Goal: Information Seeking & Learning: Learn about a topic

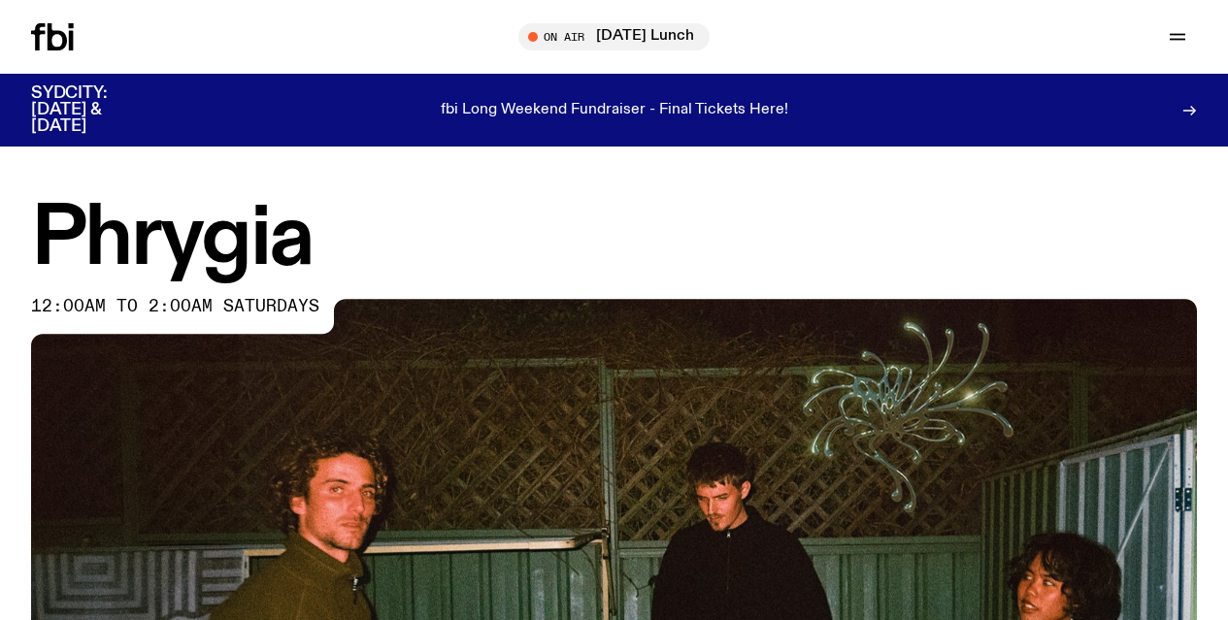
click at [0, 0] on icon "button" at bounding box center [0, 0] width 0 height 0
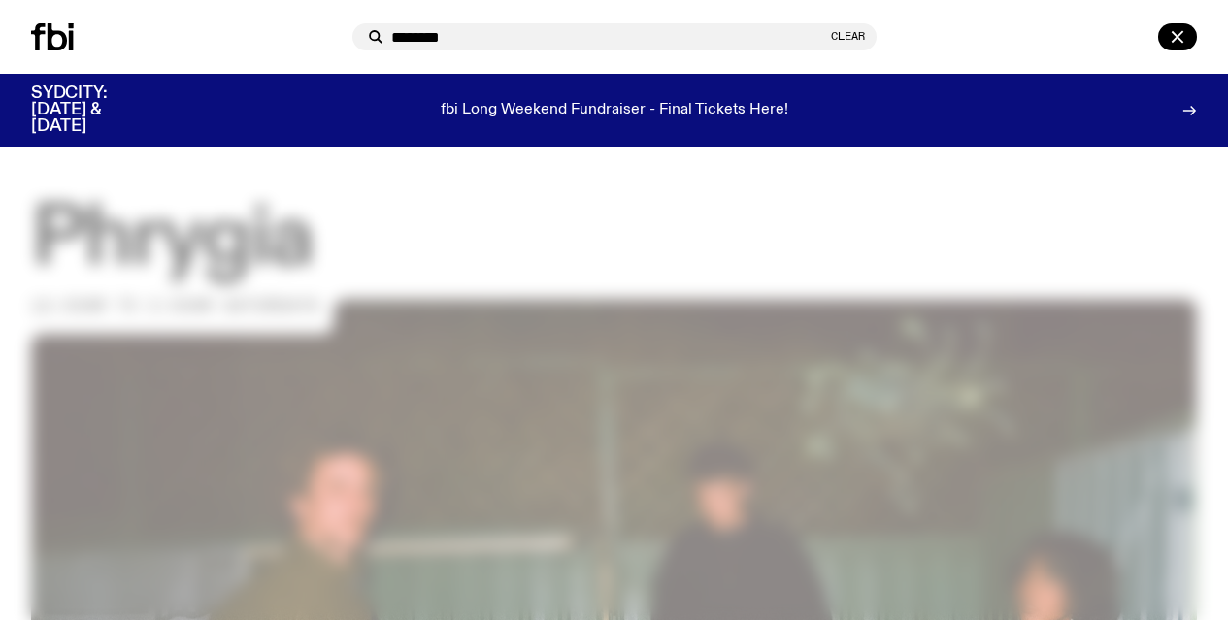
type input "********"
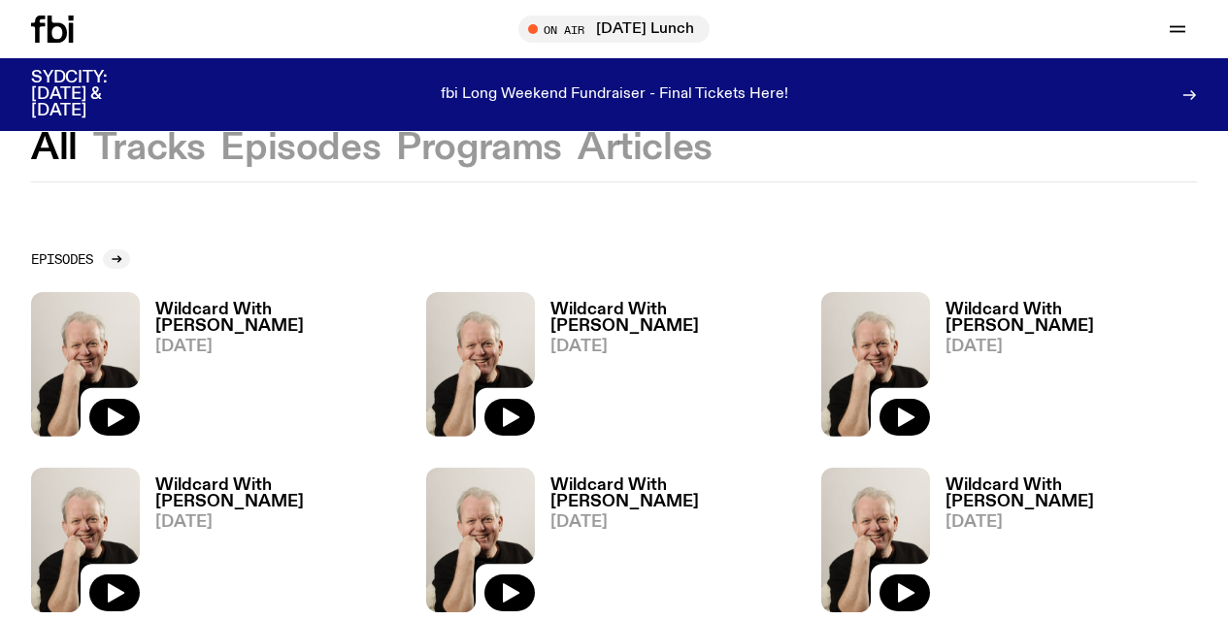
scroll to position [246, 0]
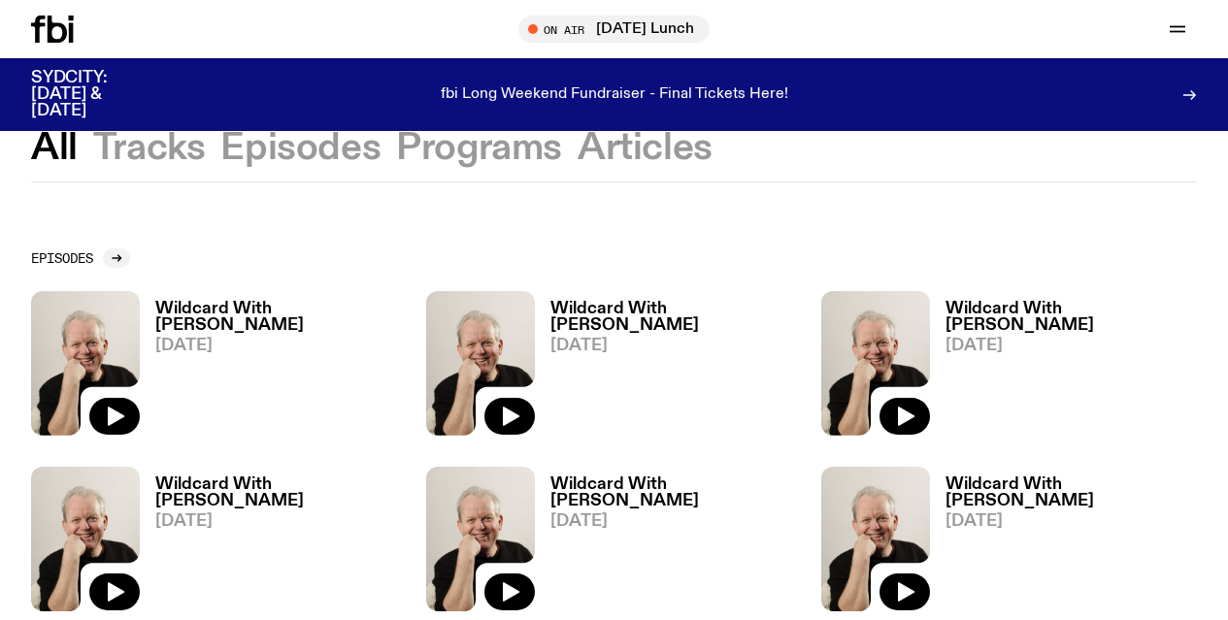
click at [269, 311] on h3 "Wildcard With [PERSON_NAME]" at bounding box center [280, 317] width 251 height 33
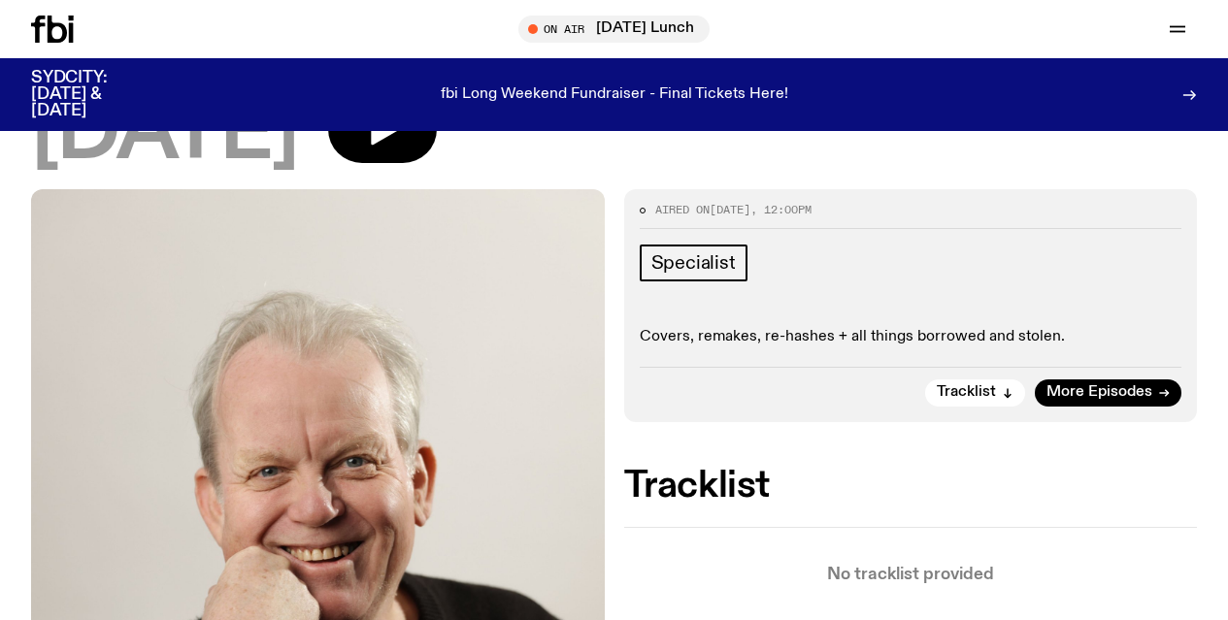
scroll to position [173, 0]
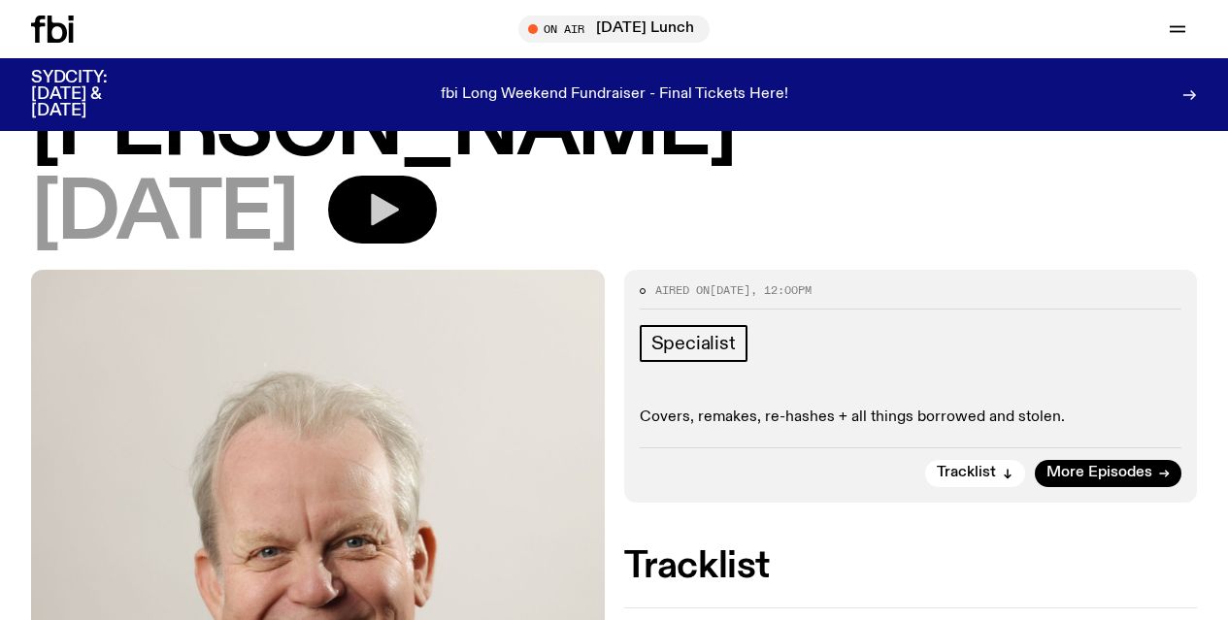
click at [399, 222] on icon "button" at bounding box center [385, 210] width 28 height 32
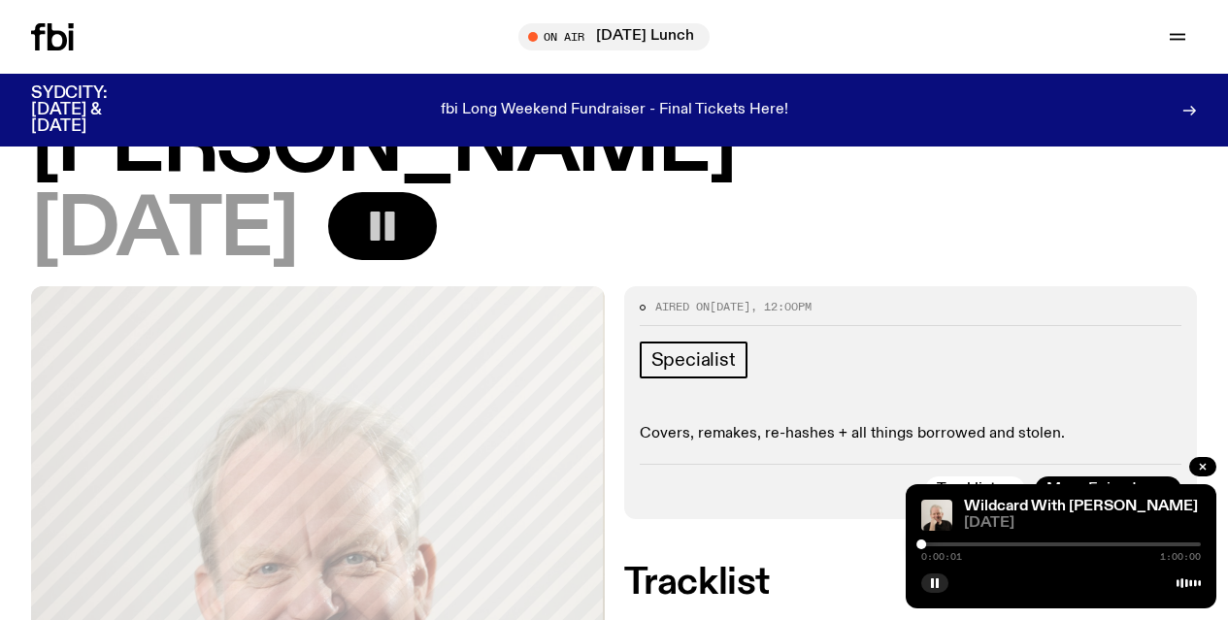
scroll to position [0, 0]
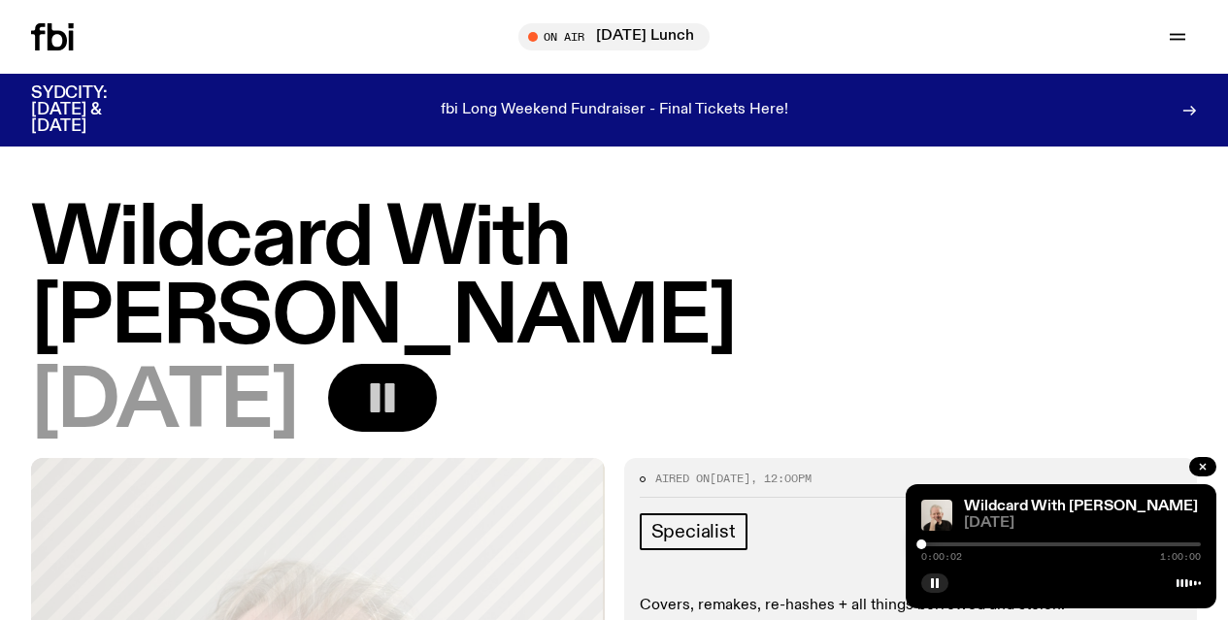
click at [0, 0] on icon "button" at bounding box center [0, 0] width 0 height 0
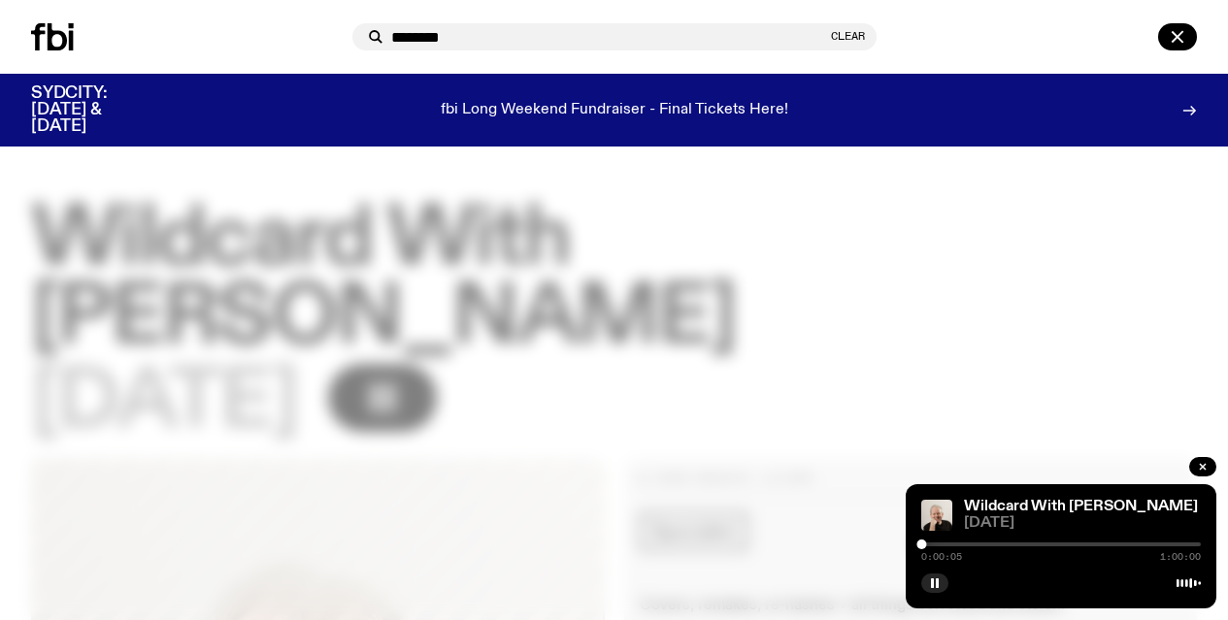
type input "********"
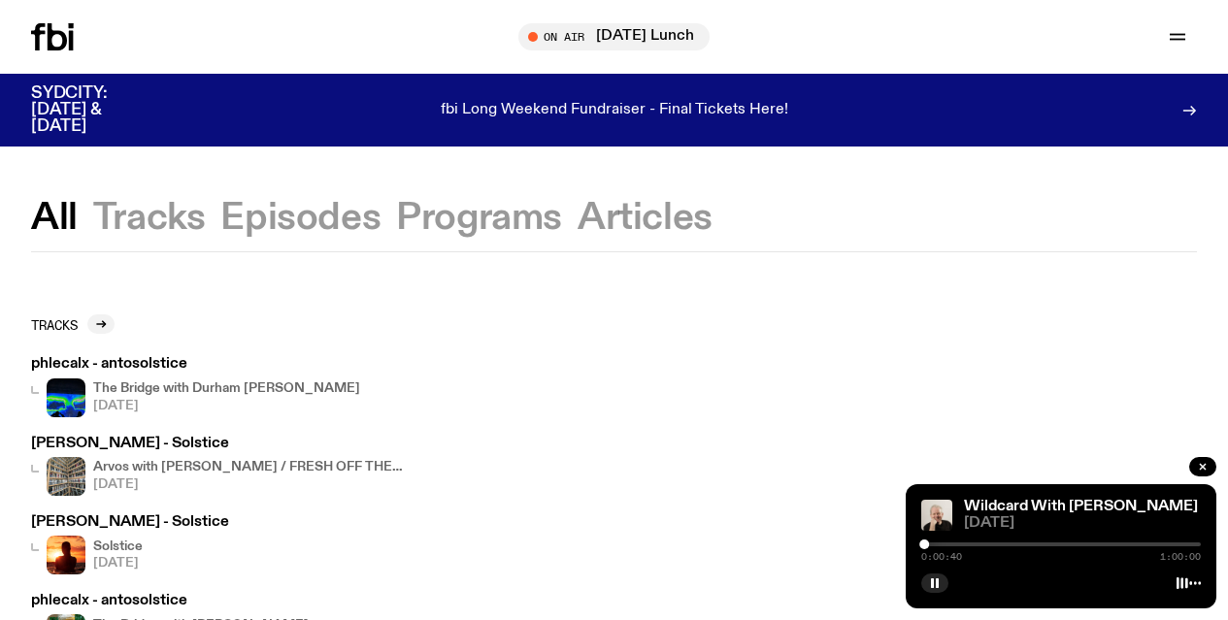
click at [937, 545] on div at bounding box center [1060, 544] width 279 height 4
click at [943, 544] on div at bounding box center [1060, 544] width 279 height 4
click at [949, 543] on div at bounding box center [1060, 544] width 279 height 4
click at [945, 543] on div at bounding box center [945, 545] width 10 height 10
click at [941, 543] on div at bounding box center [941, 545] width 10 height 10
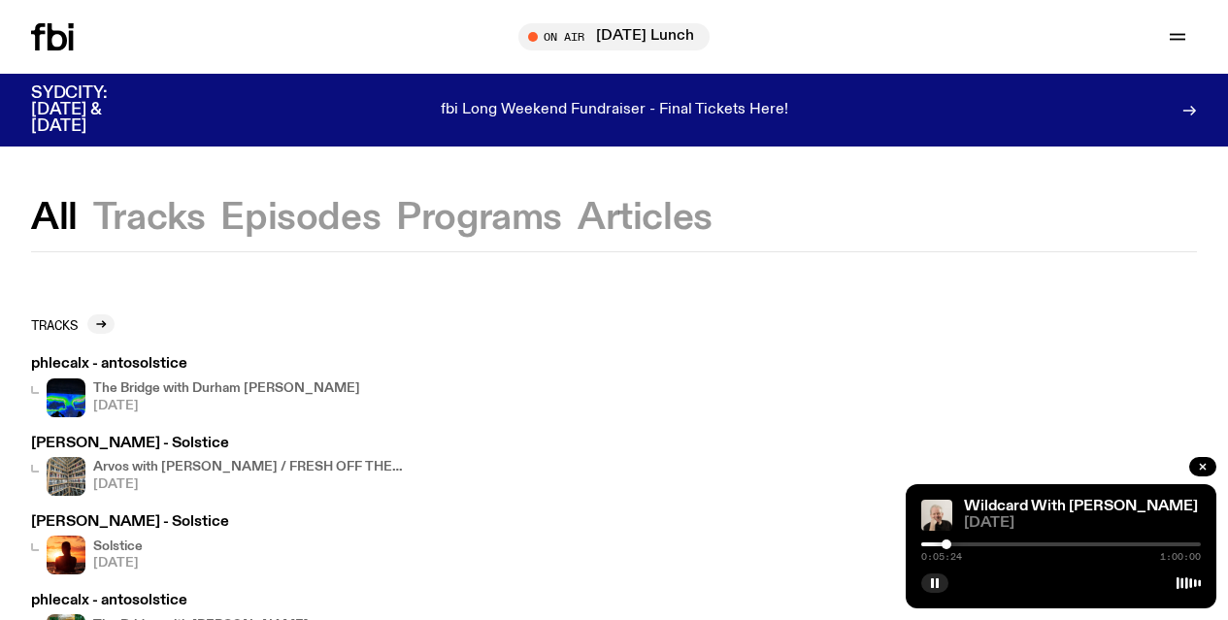
click at [951, 547] on div "0:05:24 1:00:00" at bounding box center [1060, 550] width 279 height 23
click at [951, 543] on div at bounding box center [1060, 544] width 279 height 4
click at [953, 543] on div at bounding box center [951, 545] width 10 height 10
click at [955, 542] on div at bounding box center [953, 545] width 10 height 10
click at [959, 540] on div at bounding box center [955, 545] width 10 height 10
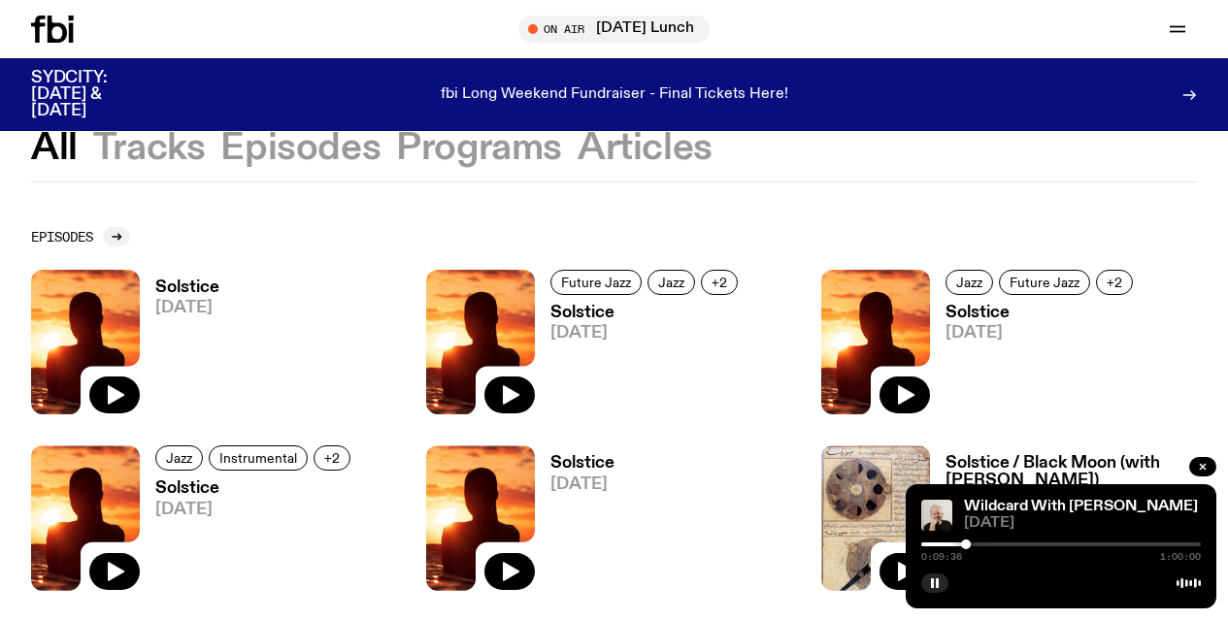
scroll to position [329, 0]
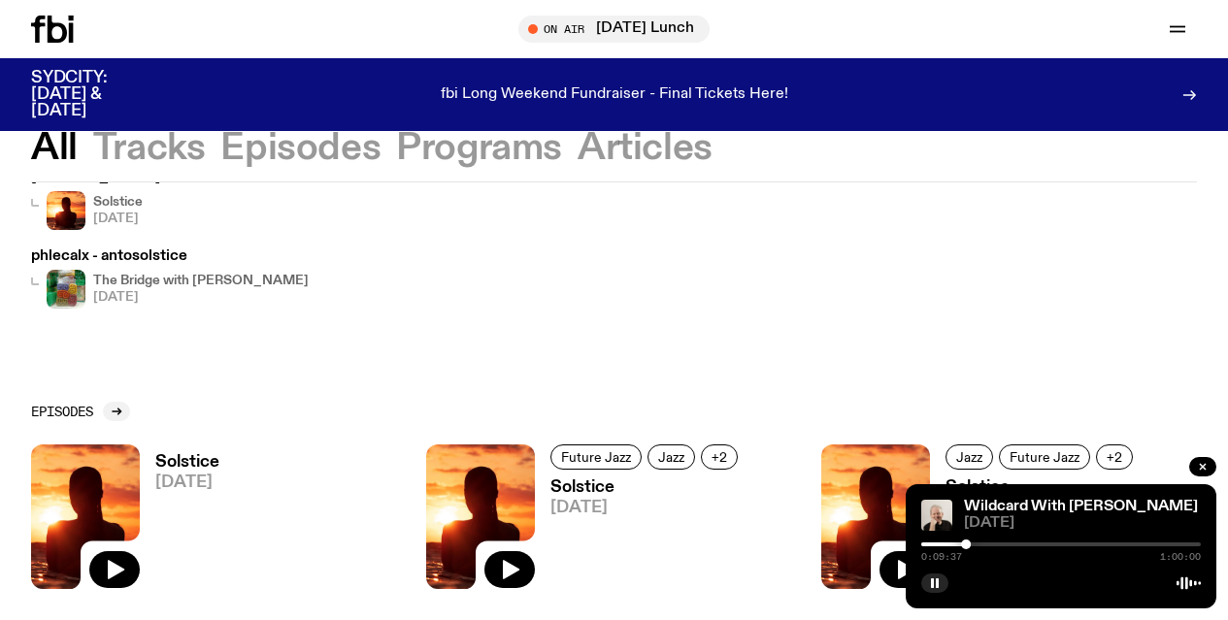
click at [182, 462] on h3 "Solstice" at bounding box center [187, 462] width 64 height 16
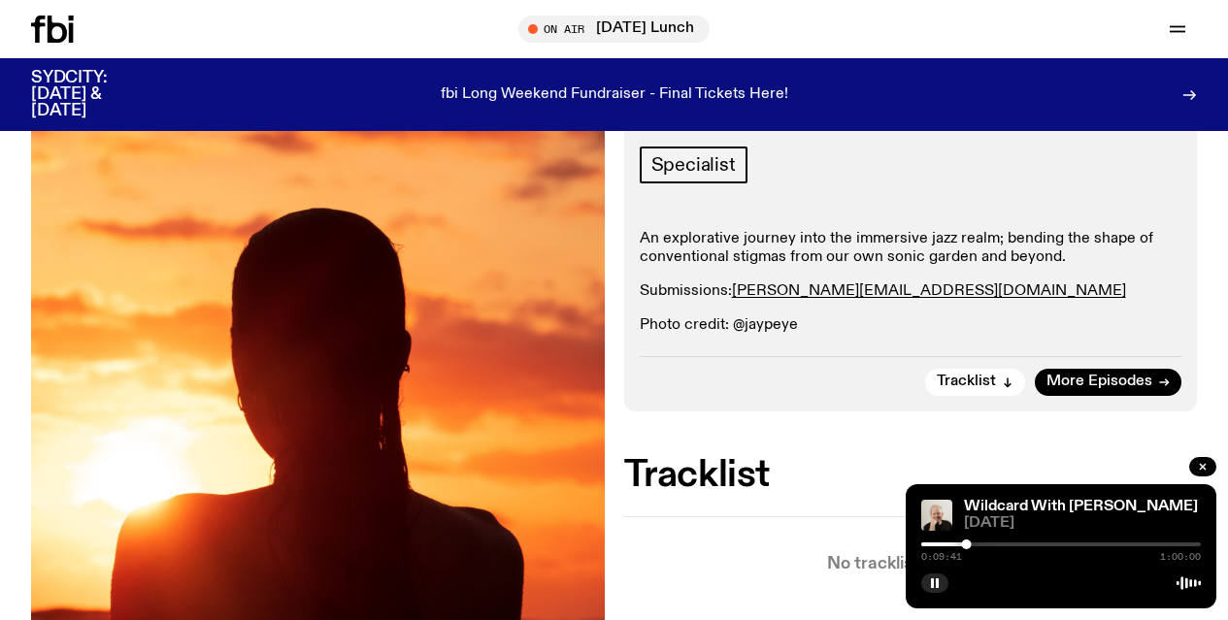
scroll to position [269, 0]
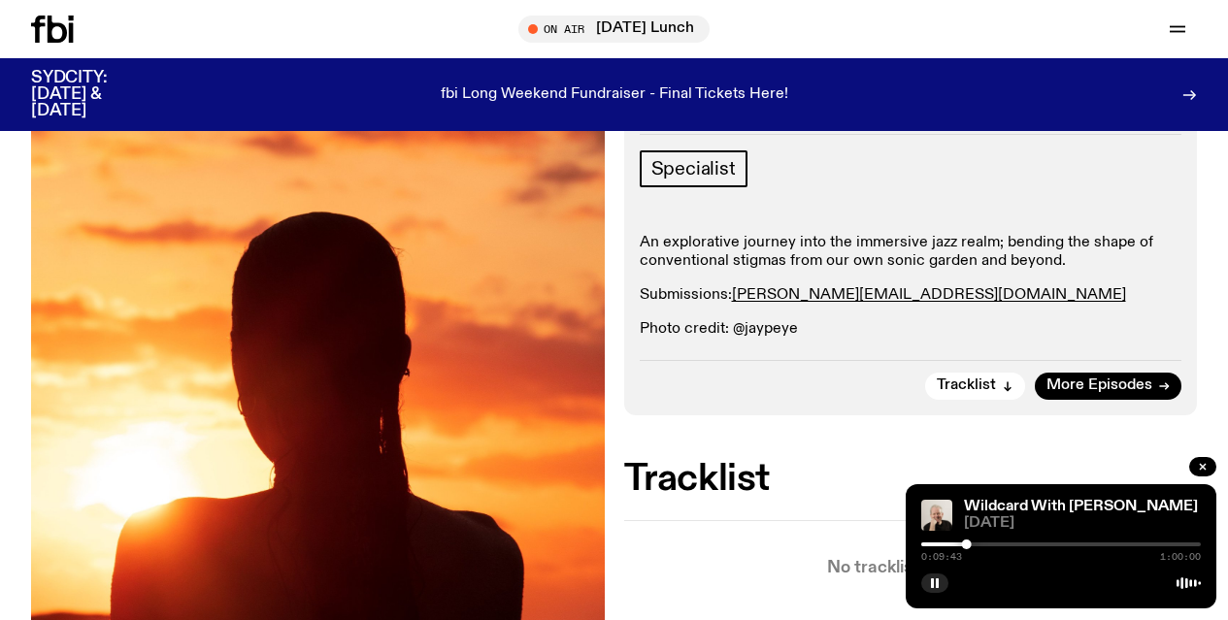
click at [988, 393] on span "Tracklist" at bounding box center [965, 385] width 59 height 15
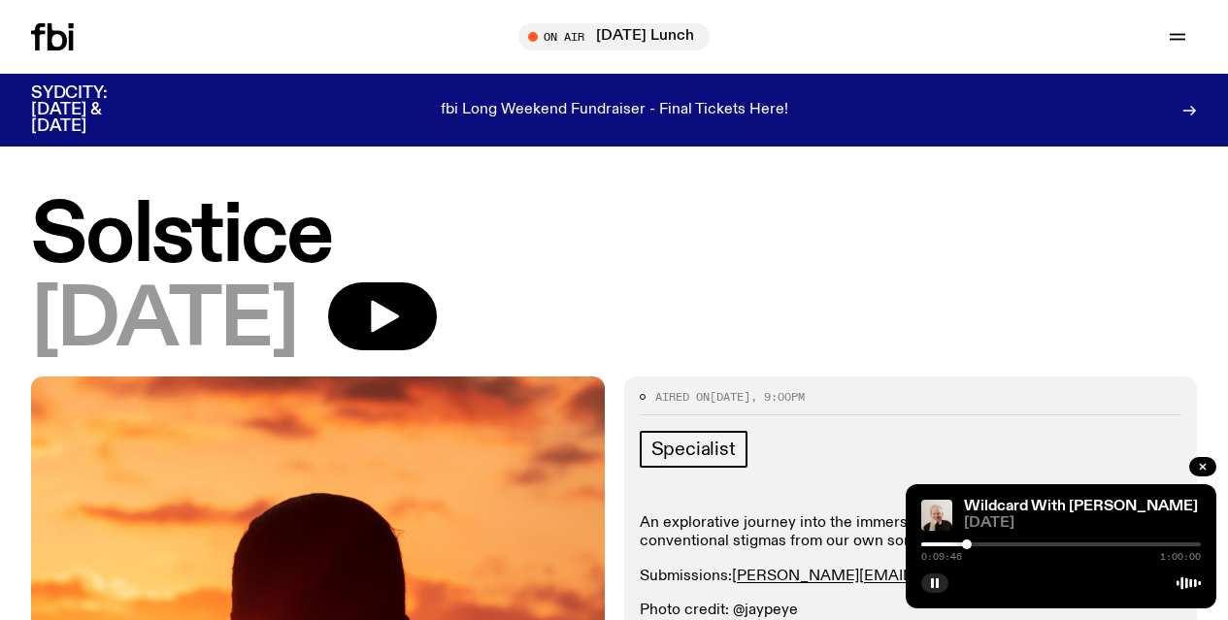
scroll to position [1, 0]
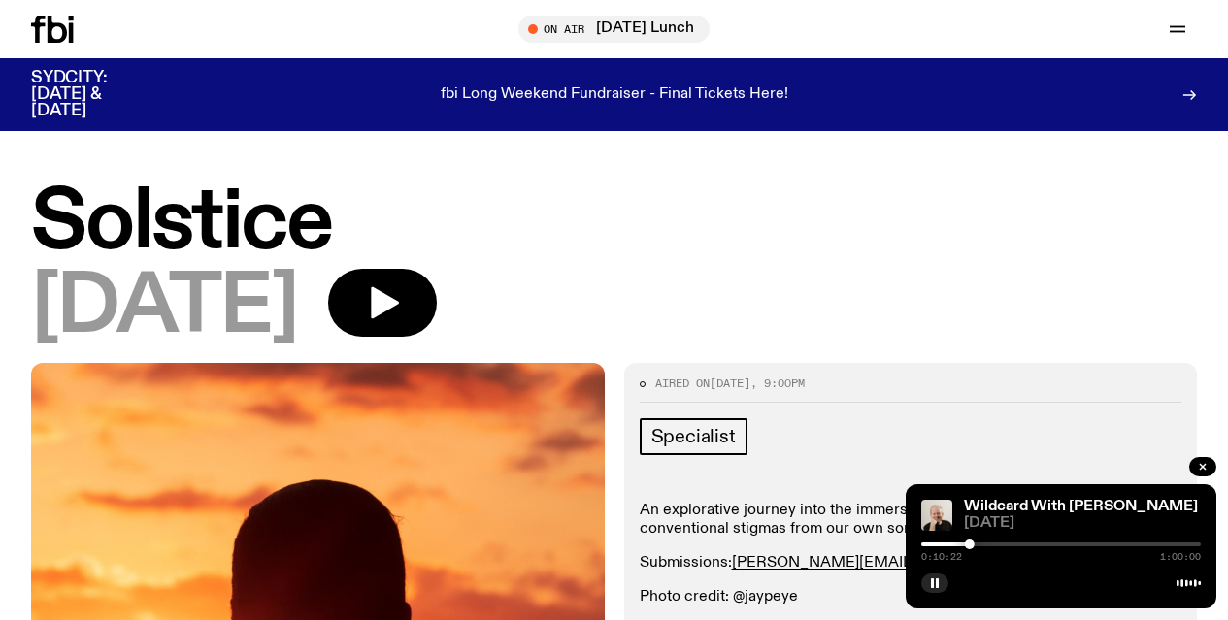
click at [934, 585] on icon "button" at bounding box center [935, 583] width 12 height 12
click at [933, 588] on icon "button" at bounding box center [935, 583] width 12 height 12
click at [931, 589] on button "button" at bounding box center [934, 582] width 27 height 19
click at [933, 587] on icon "button" at bounding box center [935, 583] width 12 height 12
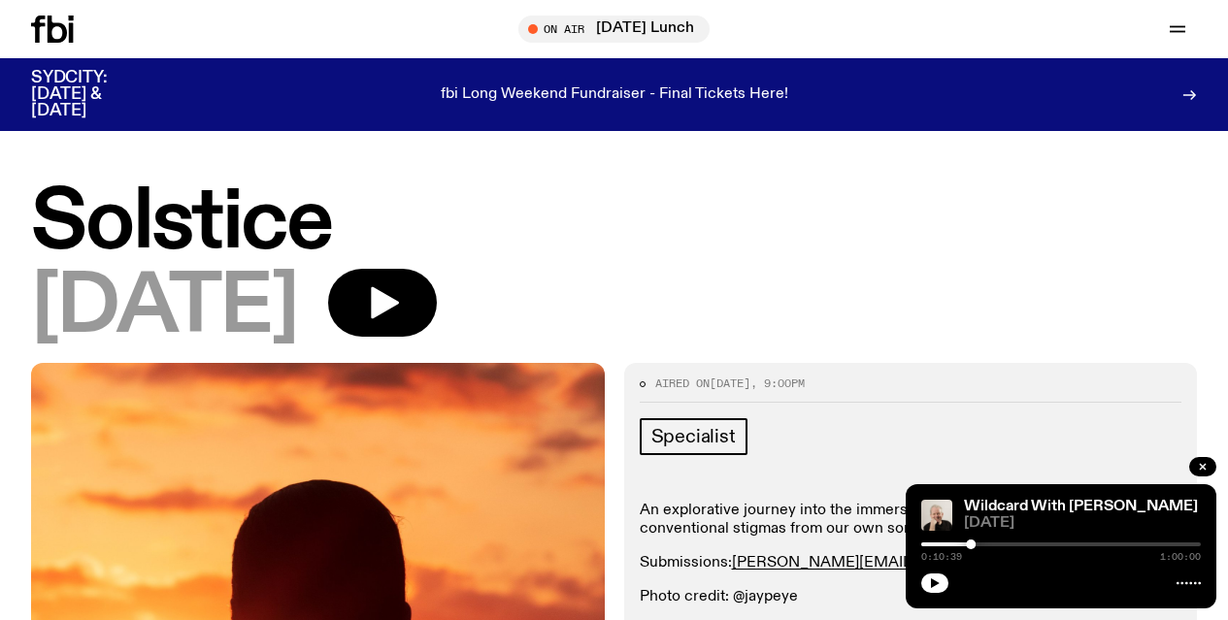
click at [402, 294] on icon "button" at bounding box center [382, 302] width 39 height 39
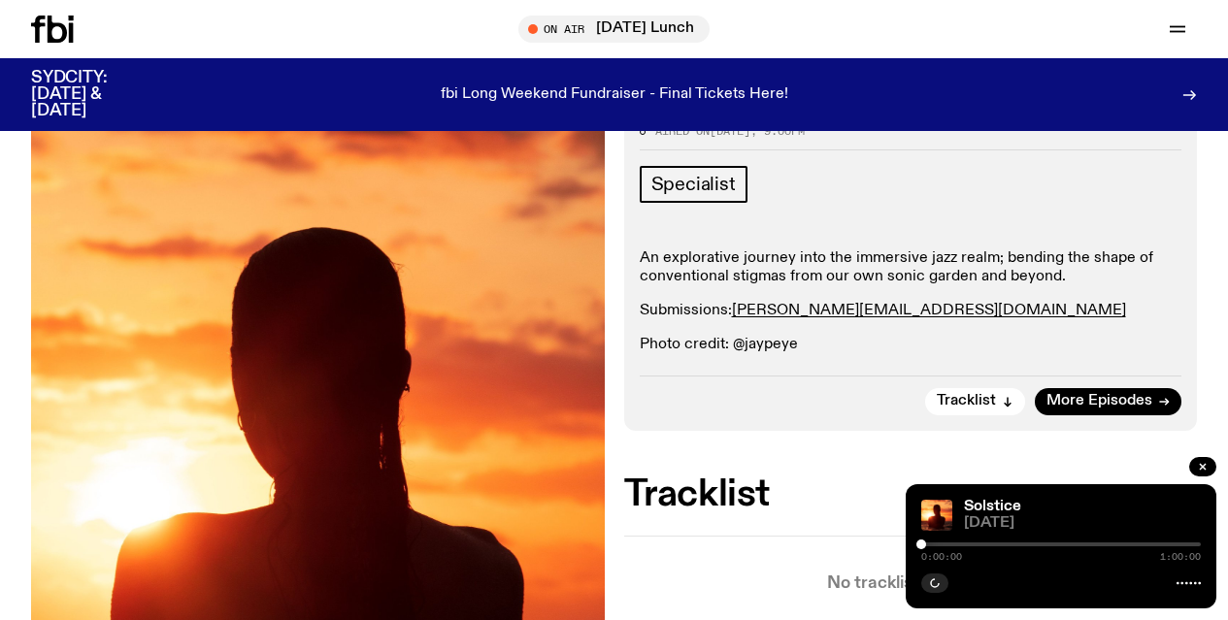
scroll to position [255, 0]
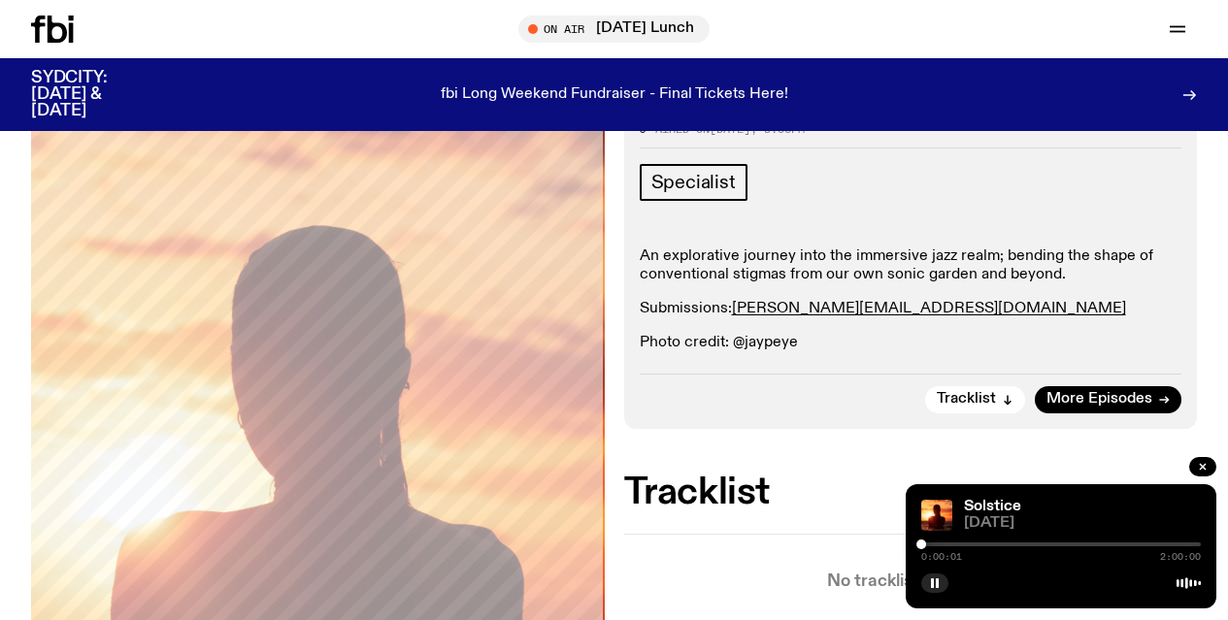
click at [931, 543] on div at bounding box center [1060, 544] width 279 height 4
click at [935, 543] on div at bounding box center [1060, 544] width 279 height 4
click at [939, 543] on div at bounding box center [1060, 544] width 279 height 4
click at [947, 543] on div at bounding box center [1060, 544] width 279 height 4
click at [952, 541] on div "0:11:15 2:00:00" at bounding box center [1060, 550] width 279 height 23
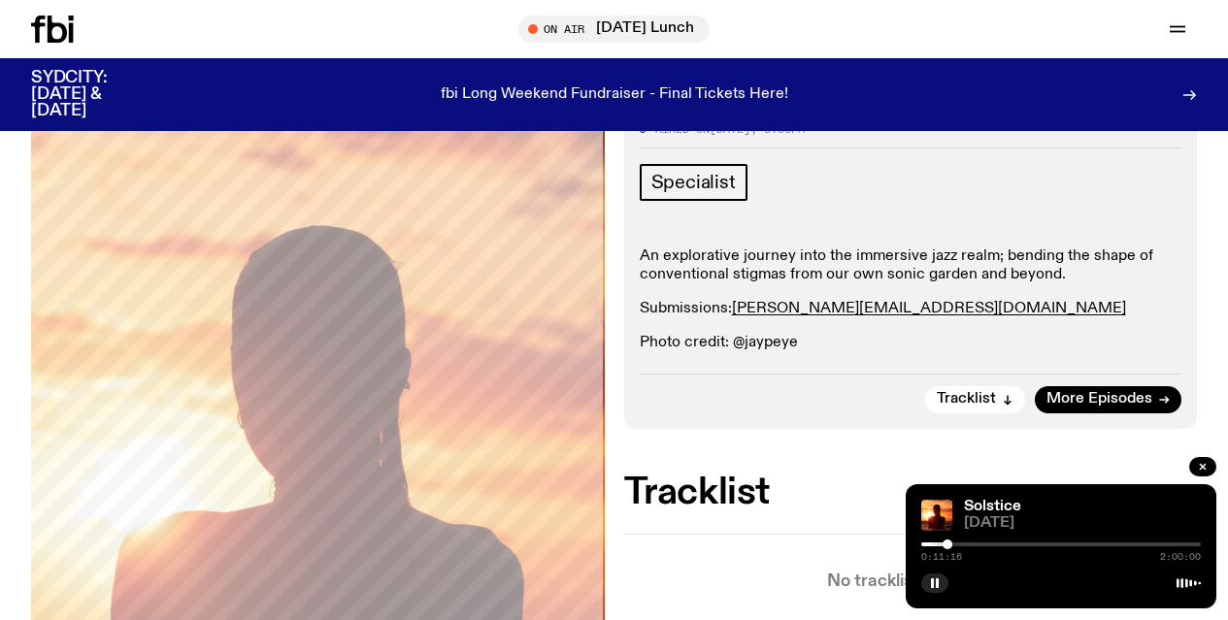
click at [956, 543] on div at bounding box center [1060, 544] width 279 height 4
click at [961, 544] on div at bounding box center [1060, 544] width 279 height 4
click at [965, 544] on div at bounding box center [965, 545] width 10 height 10
click at [970, 543] on div at bounding box center [1060, 544] width 279 height 4
click at [975, 543] on div at bounding box center [975, 545] width 10 height 10
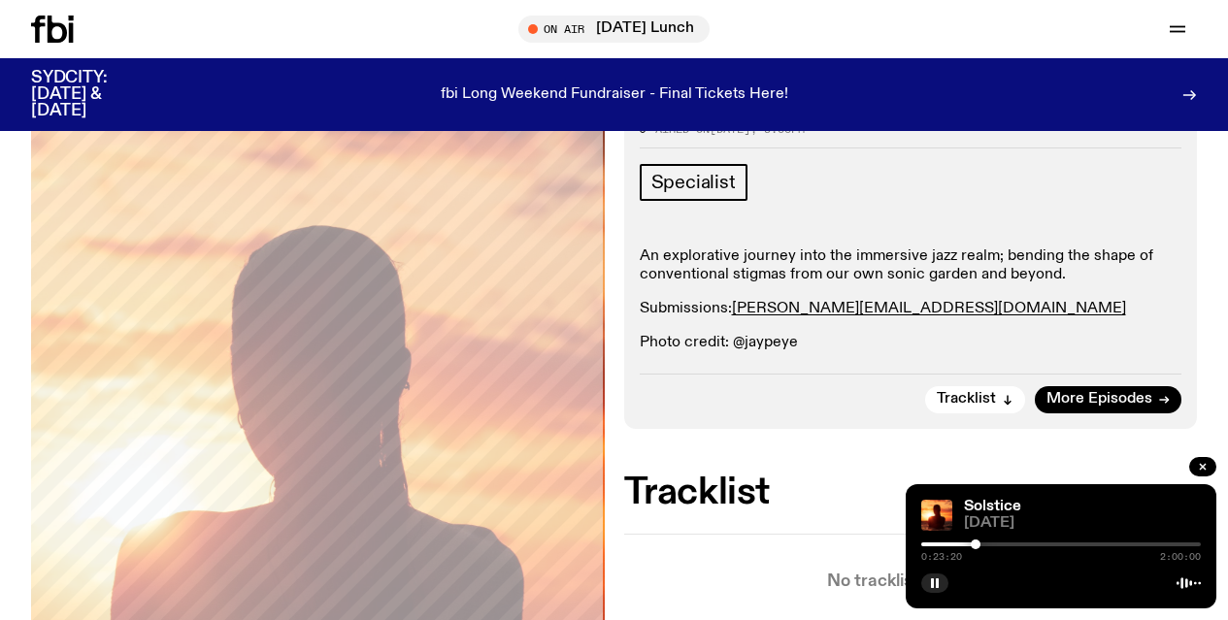
click at [981, 543] on div at bounding box center [1060, 544] width 279 height 4
click at [987, 543] on div at bounding box center [1060, 544] width 279 height 4
click at [991, 544] on div at bounding box center [987, 545] width 10 height 10
click at [998, 544] on div at bounding box center [1060, 544] width 279 height 4
click at [1003, 544] on div at bounding box center [1060, 544] width 279 height 4
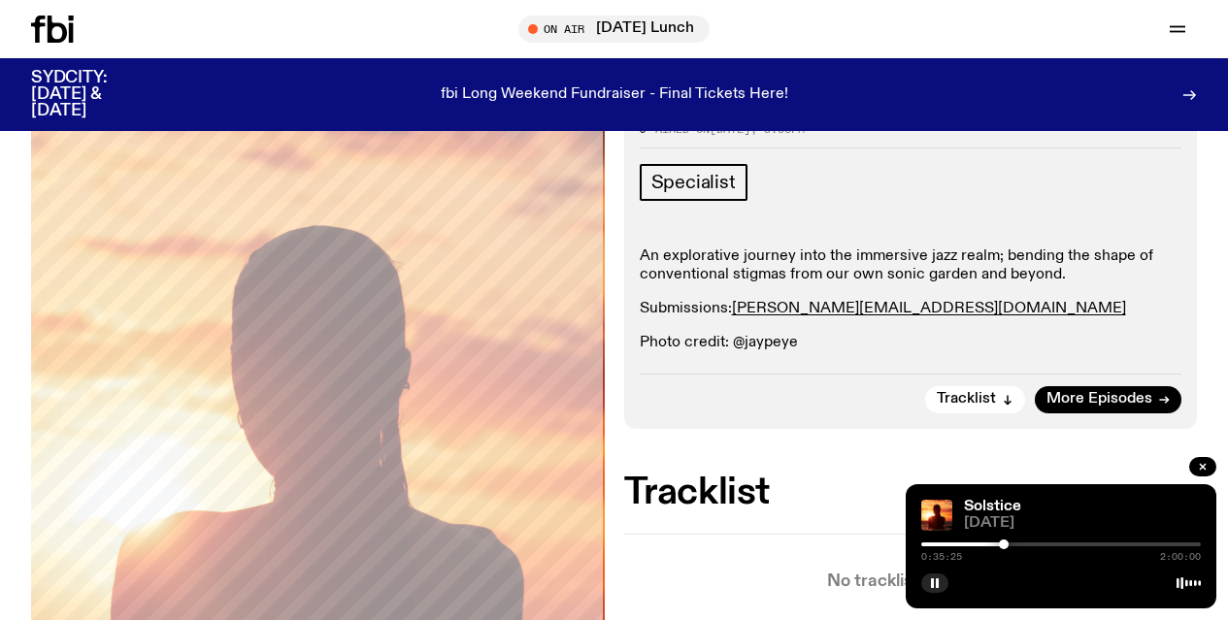
click at [1008, 543] on div at bounding box center [1060, 544] width 279 height 4
click at [1017, 543] on div at bounding box center [1060, 544] width 279 height 4
click at [1021, 543] on div at bounding box center [1021, 545] width 10 height 10
click at [1028, 543] on div at bounding box center [1060, 544] width 279 height 4
click at [1033, 543] on div at bounding box center [1060, 544] width 279 height 4
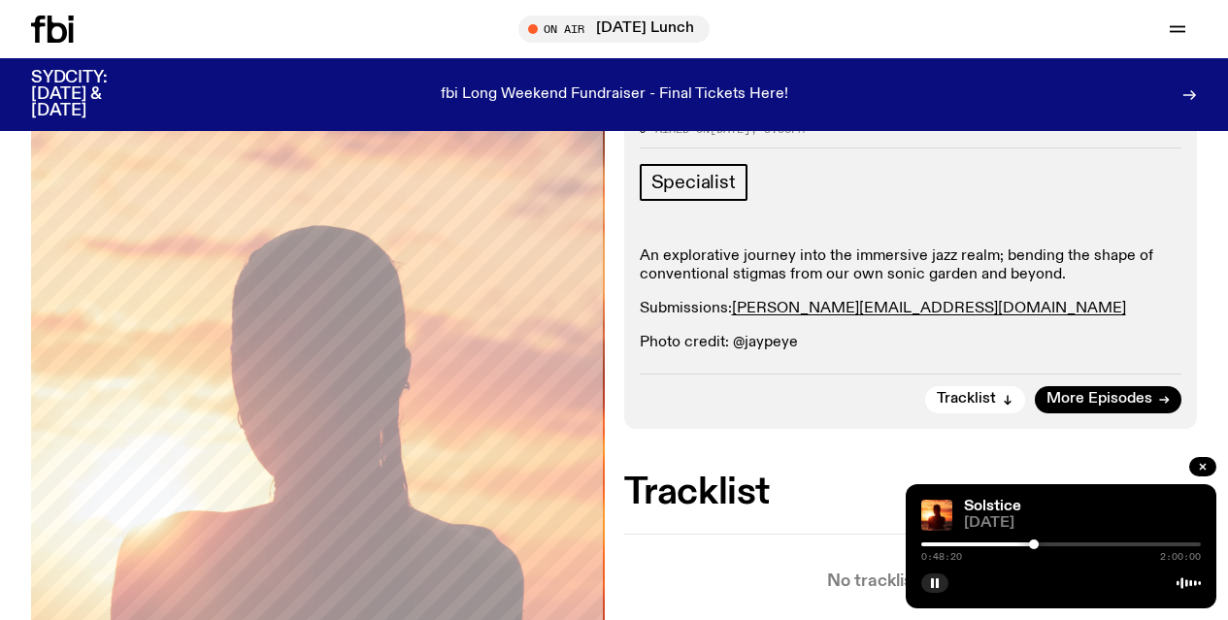
click at [1037, 543] on div at bounding box center [1034, 545] width 10 height 10
click at [1042, 543] on div at bounding box center [1060, 544] width 279 height 4
click at [1048, 543] on div at bounding box center [1060, 544] width 279 height 4
click at [1052, 543] on div at bounding box center [1048, 545] width 10 height 10
click at [1056, 543] on div at bounding box center [1052, 545] width 10 height 10
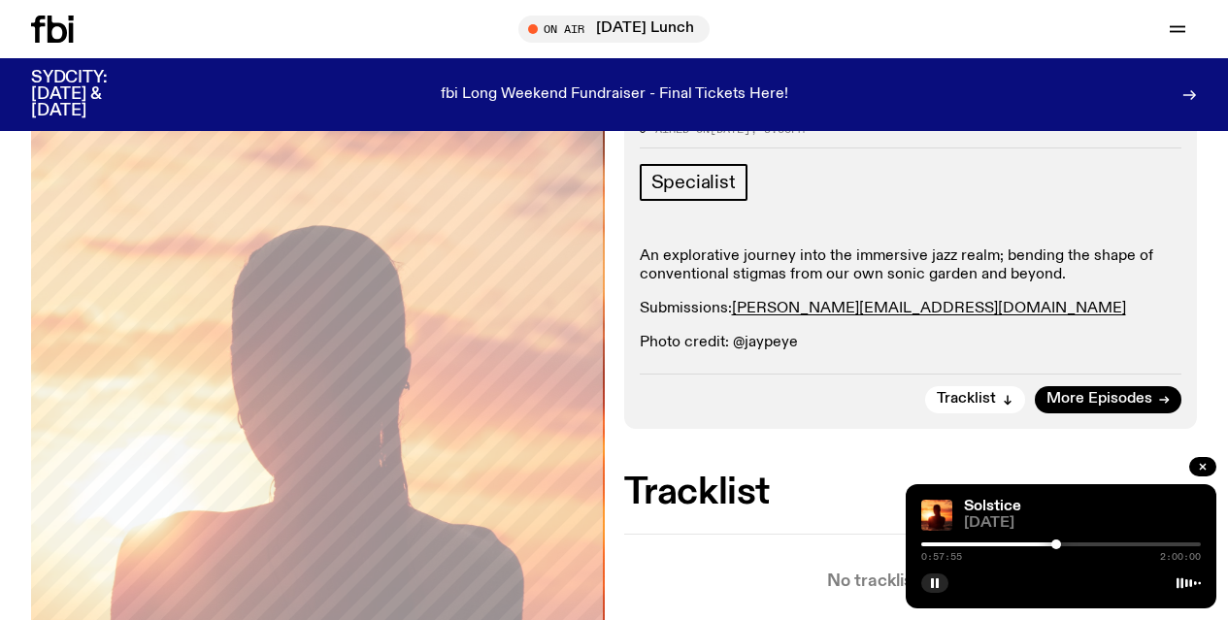
click at [1060, 545] on div at bounding box center [1056, 545] width 10 height 10
click at [1064, 545] on div at bounding box center [1060, 545] width 10 height 10
click at [1069, 545] on div at bounding box center [1060, 544] width 279 height 4
click at [1076, 545] on div at bounding box center [1060, 544] width 279 height 4
click at [1080, 545] on div at bounding box center [1076, 545] width 10 height 10
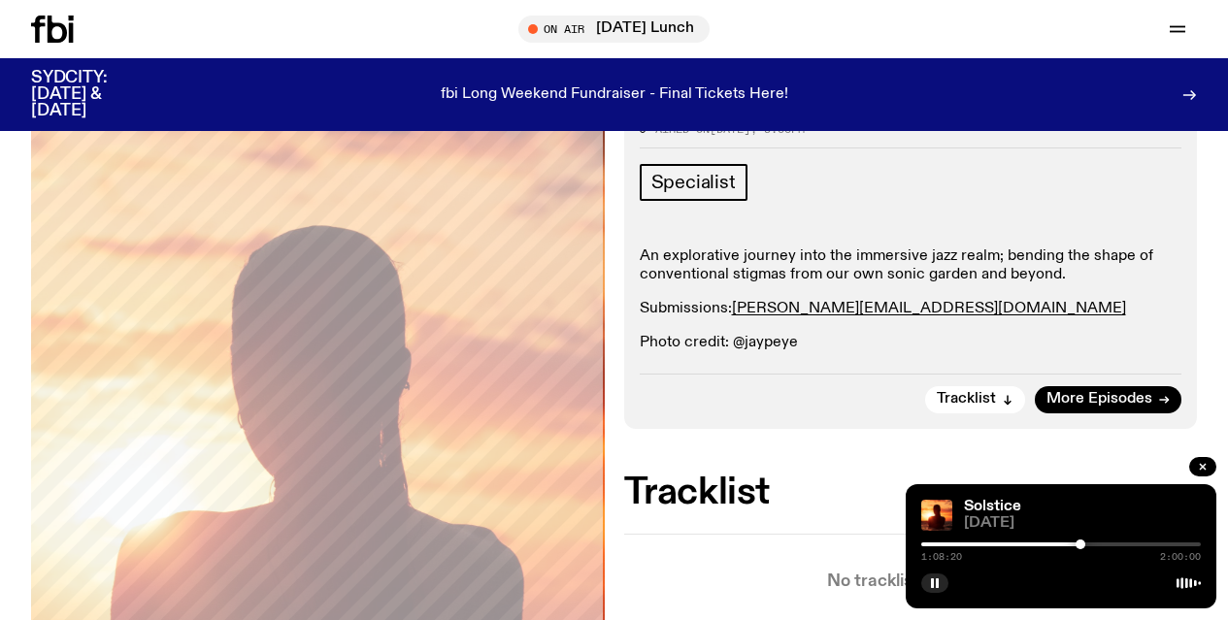
click at [1089, 543] on div at bounding box center [1060, 544] width 279 height 4
click at [1097, 543] on div at bounding box center [1060, 544] width 279 height 4
click at [1104, 543] on div at bounding box center [1060, 544] width 279 height 4
click at [1107, 543] on div at bounding box center [1107, 545] width 10 height 10
click at [1113, 543] on div at bounding box center [1060, 544] width 279 height 4
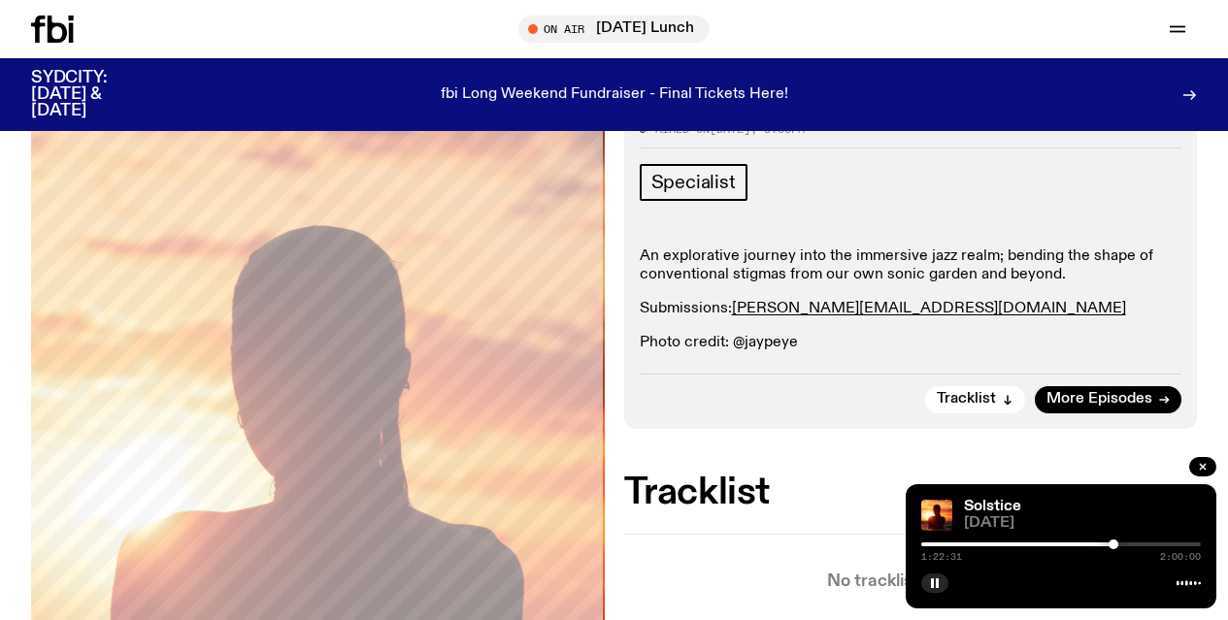
click at [1119, 543] on div at bounding box center [1060, 544] width 279 height 4
click at [1124, 543] on div at bounding box center [1060, 544] width 279 height 4
click at [1130, 543] on div at bounding box center [1060, 544] width 279 height 4
click at [1135, 544] on div at bounding box center [1060, 544] width 279 height 4
click at [1142, 544] on div at bounding box center [1060, 544] width 279 height 4
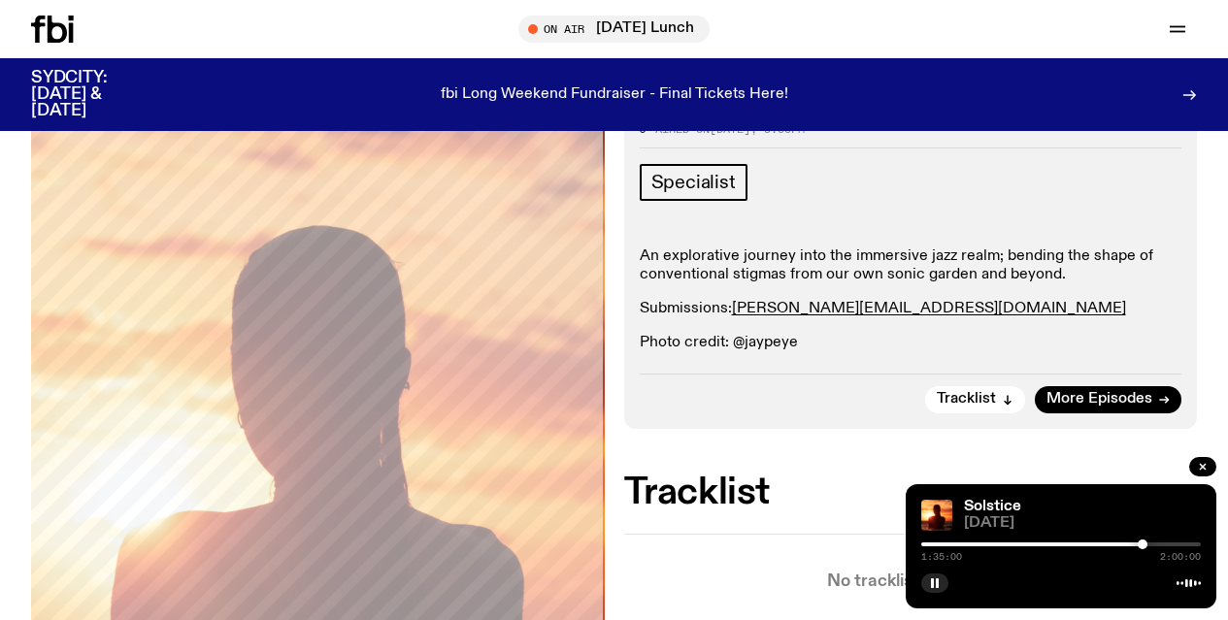
click at [1151, 544] on div at bounding box center [1060, 544] width 279 height 4
click at [1157, 544] on div at bounding box center [1060, 544] width 279 height 4
click at [1162, 544] on div at bounding box center [1060, 544] width 279 height 4
click at [1168, 545] on div at bounding box center [1060, 544] width 279 height 4
click at [1172, 545] on div at bounding box center [1172, 545] width 10 height 10
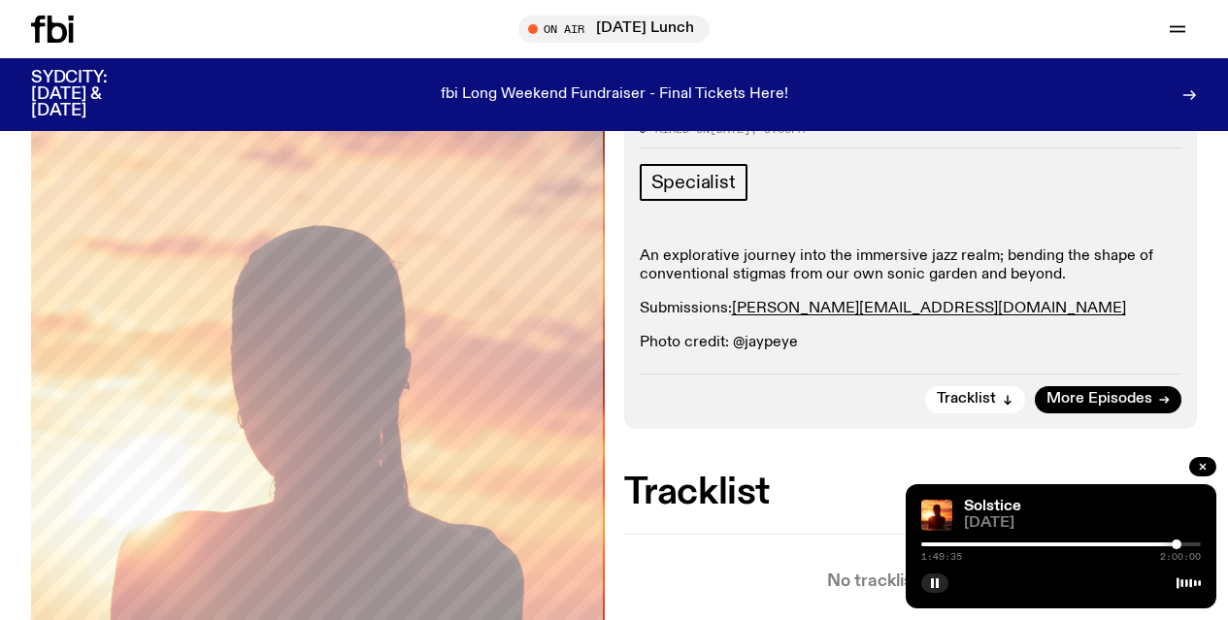
click at [1176, 545] on div at bounding box center [1176, 545] width 10 height 10
click at [1184, 542] on div at bounding box center [1060, 544] width 279 height 4
click at [1188, 543] on div at bounding box center [1188, 545] width 10 height 10
click at [1192, 542] on div at bounding box center [1192, 545] width 10 height 10
click at [934, 582] on icon "button" at bounding box center [935, 583] width 12 height 12
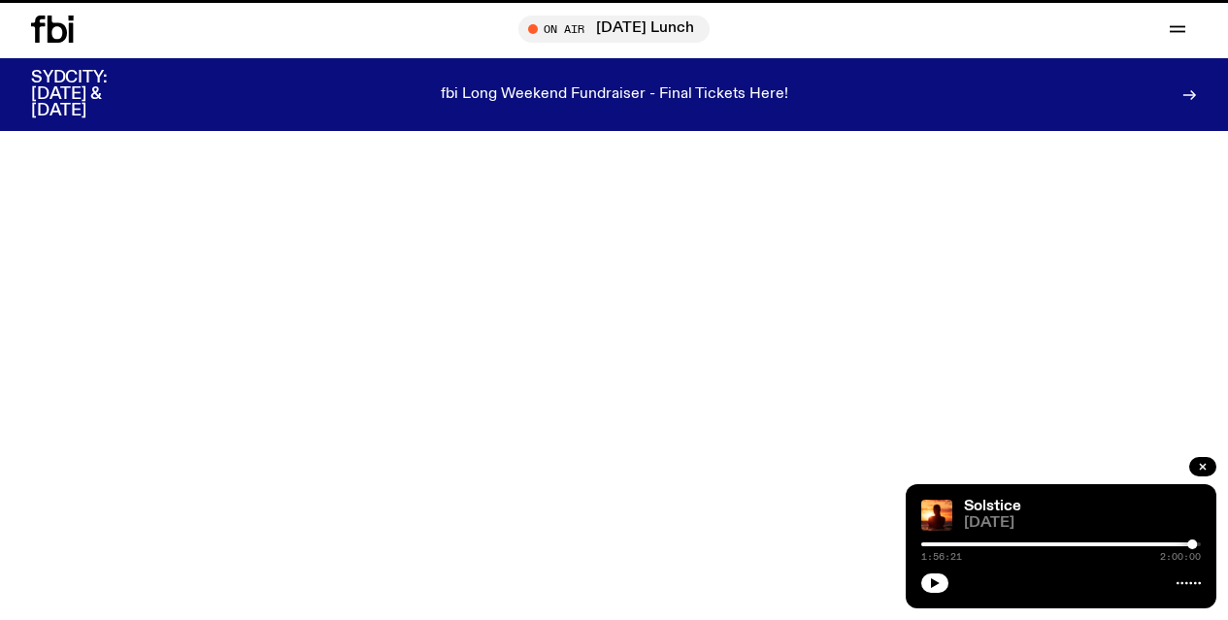
scroll to position [329, 0]
